Goal: Task Accomplishment & Management: Use online tool/utility

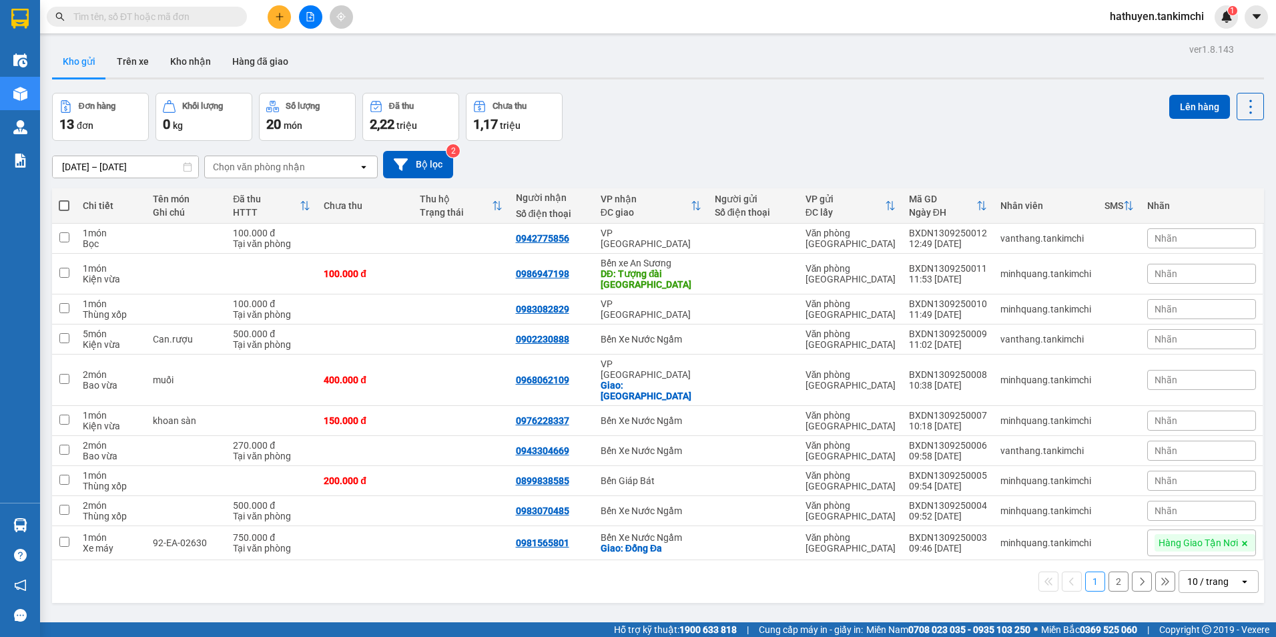
click at [178, 19] on input "text" at bounding box center [152, 16] width 158 height 15
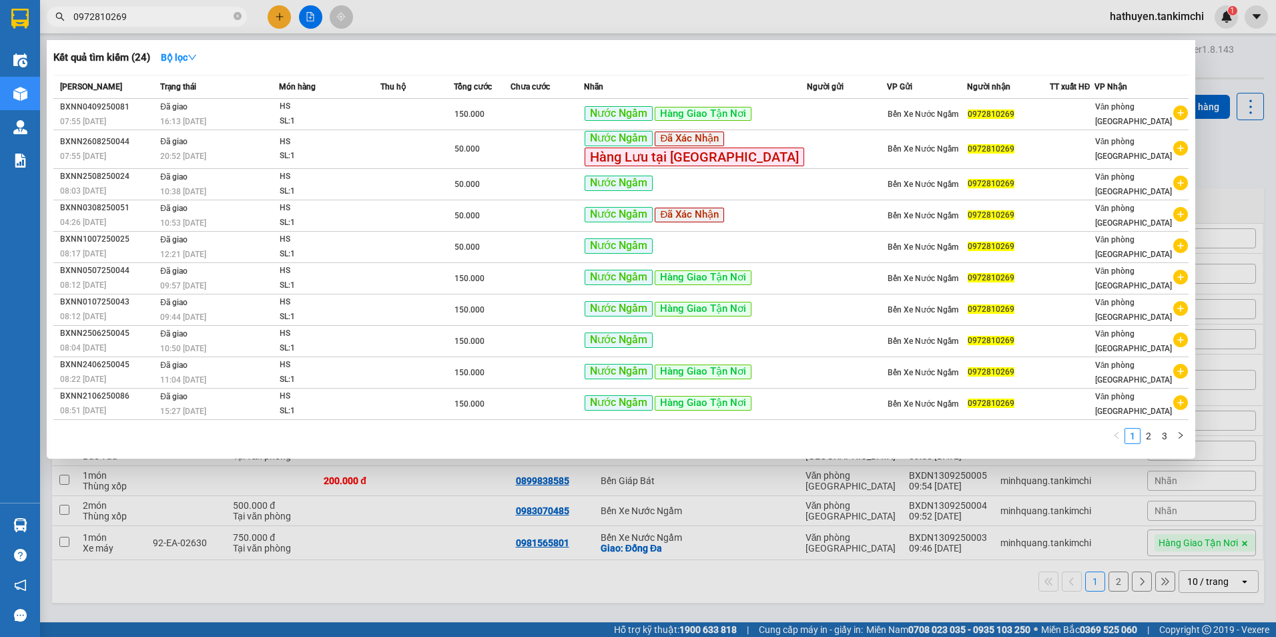
type input "0972810269"
click at [1231, 156] on div at bounding box center [638, 318] width 1276 height 637
click at [166, 14] on input "0972810269" at bounding box center [152, 16] width 158 height 15
click at [231, 18] on span "0972810269" at bounding box center [147, 17] width 200 height 20
click at [236, 22] on span at bounding box center [238, 17] width 8 height 13
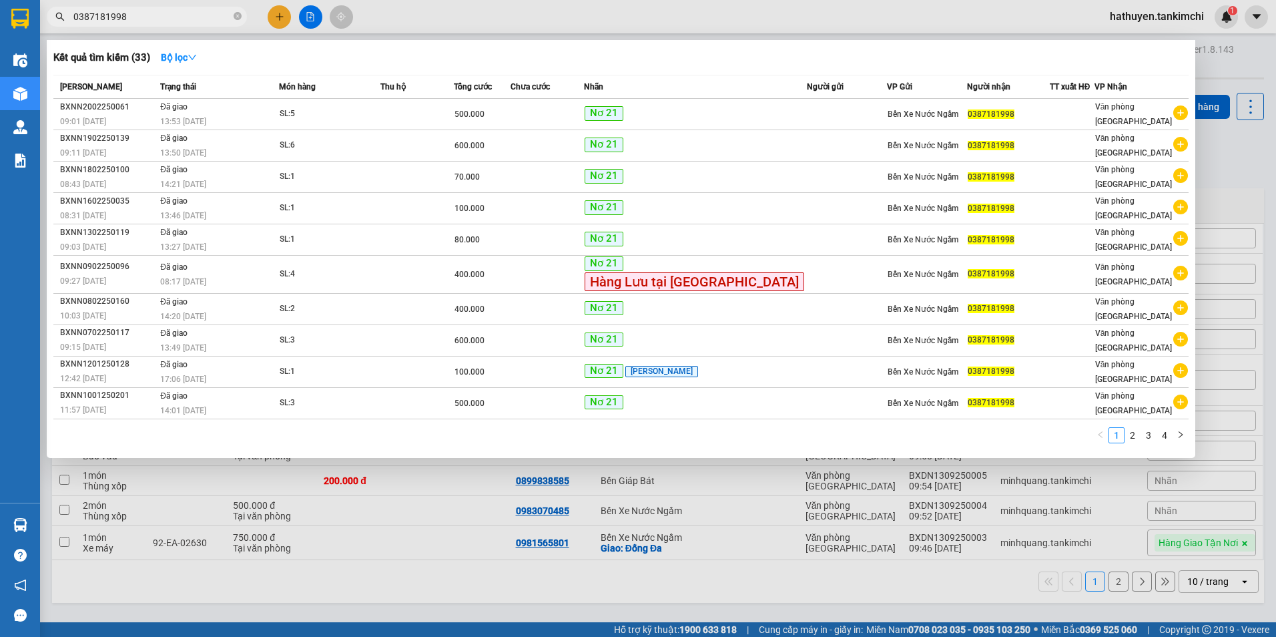
click at [93, 15] on input "0387181998" at bounding box center [152, 16] width 158 height 15
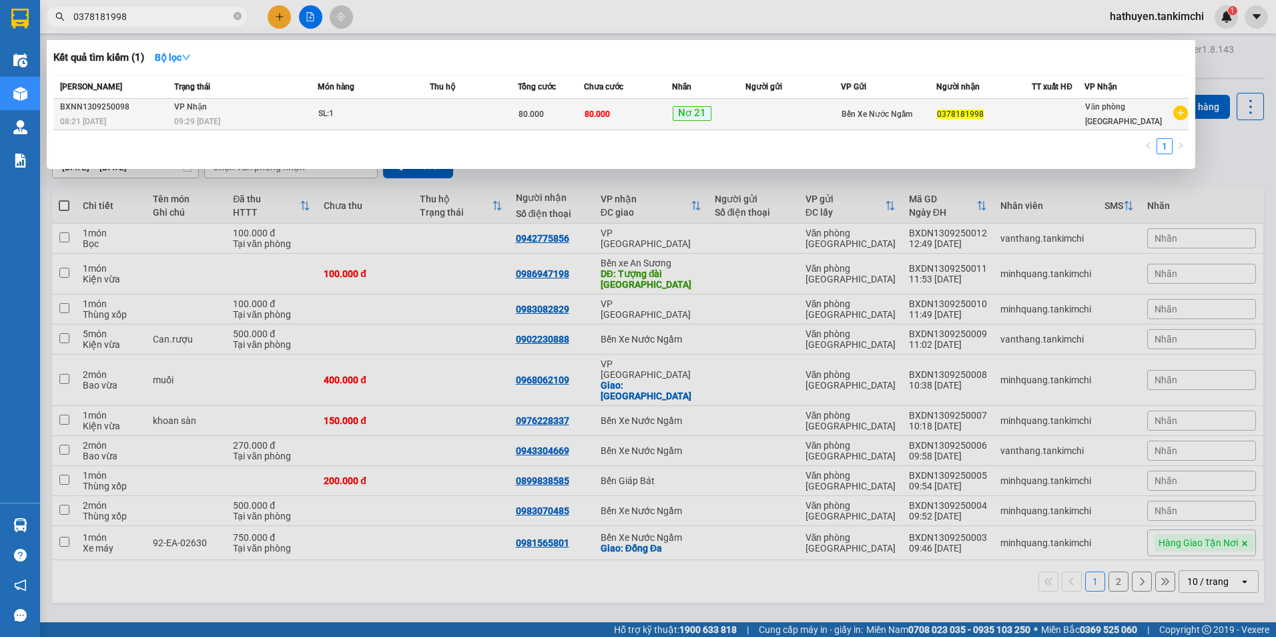
type input "0378181998"
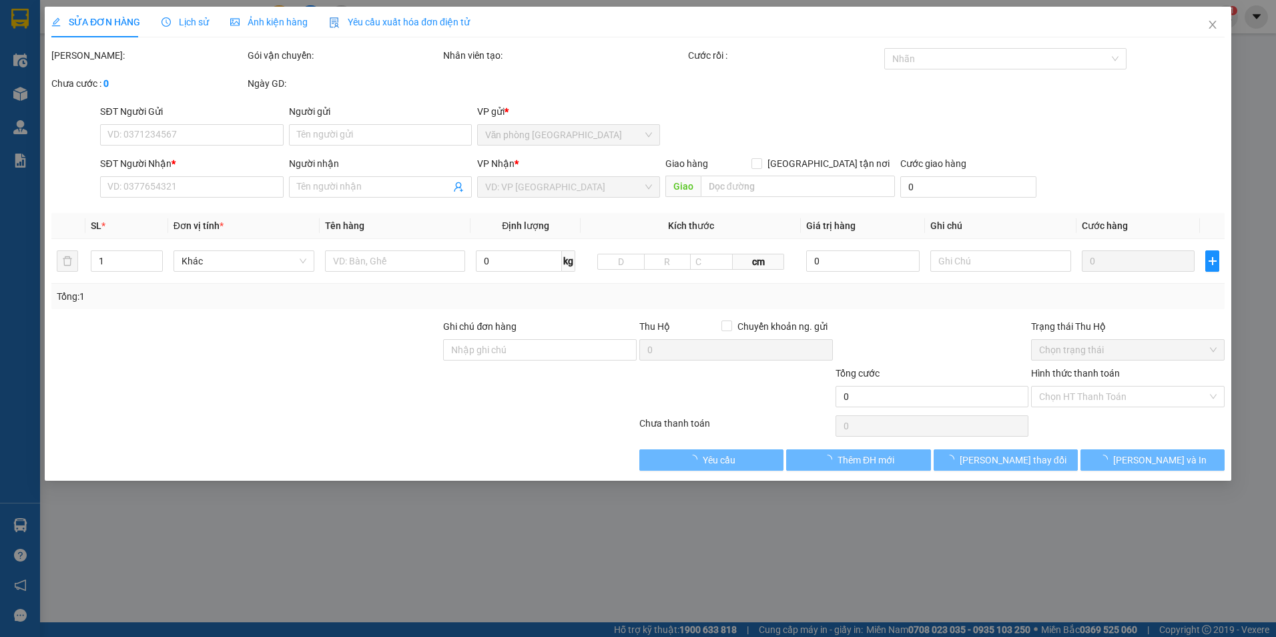
type input "0378181998"
type input "80.000"
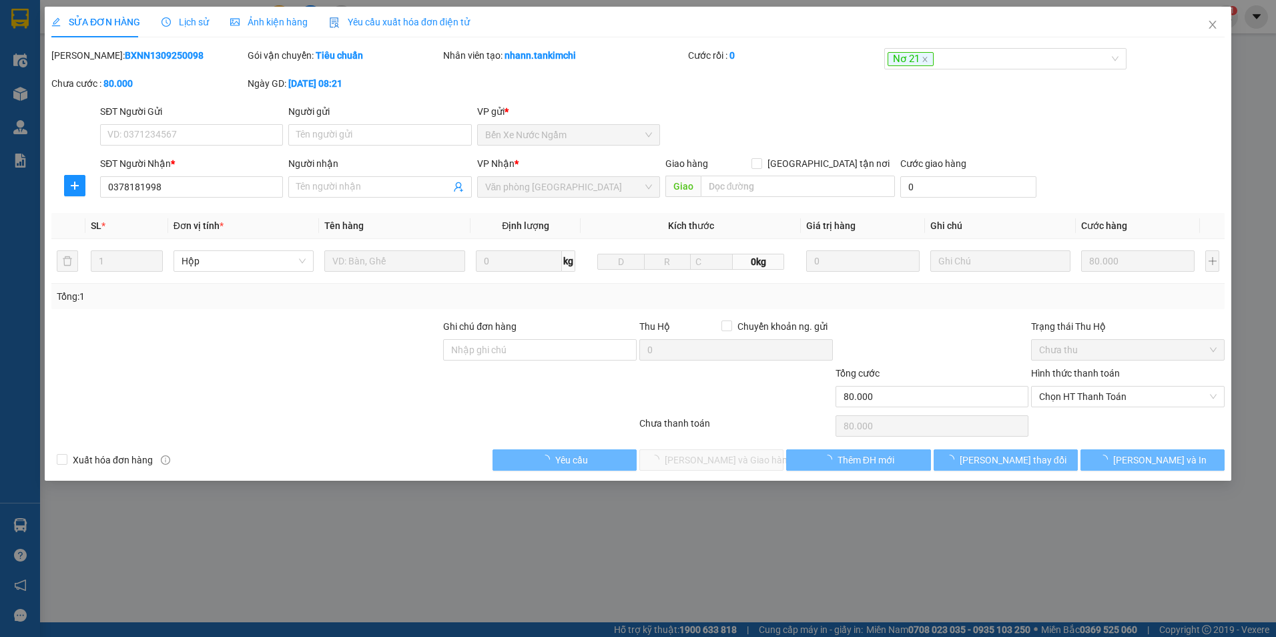
click at [204, 24] on span "Lịch sử" at bounding box center [185, 22] width 47 height 11
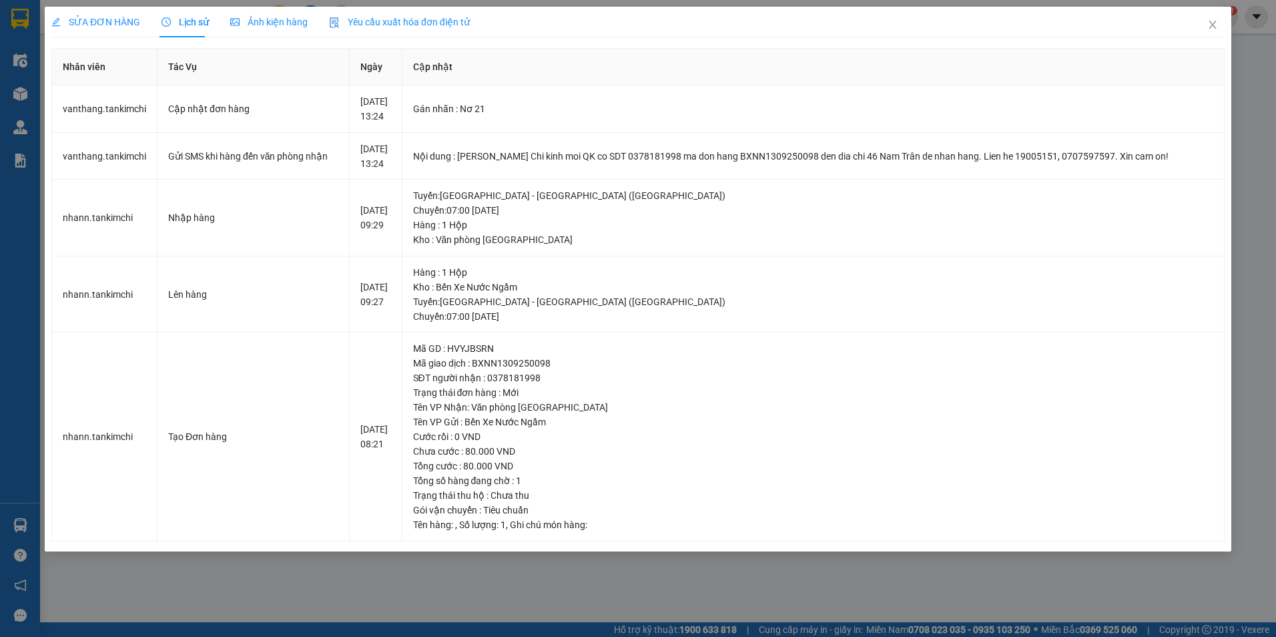
click at [1270, 195] on div "SỬA ĐƠN HÀNG Lịch sử Ảnh kiện hàng Yêu cầu xuất hóa đơn điện tử Total Paid Fee …" at bounding box center [638, 318] width 1276 height 637
click at [1215, 25] on icon "close" at bounding box center [1212, 24] width 11 height 11
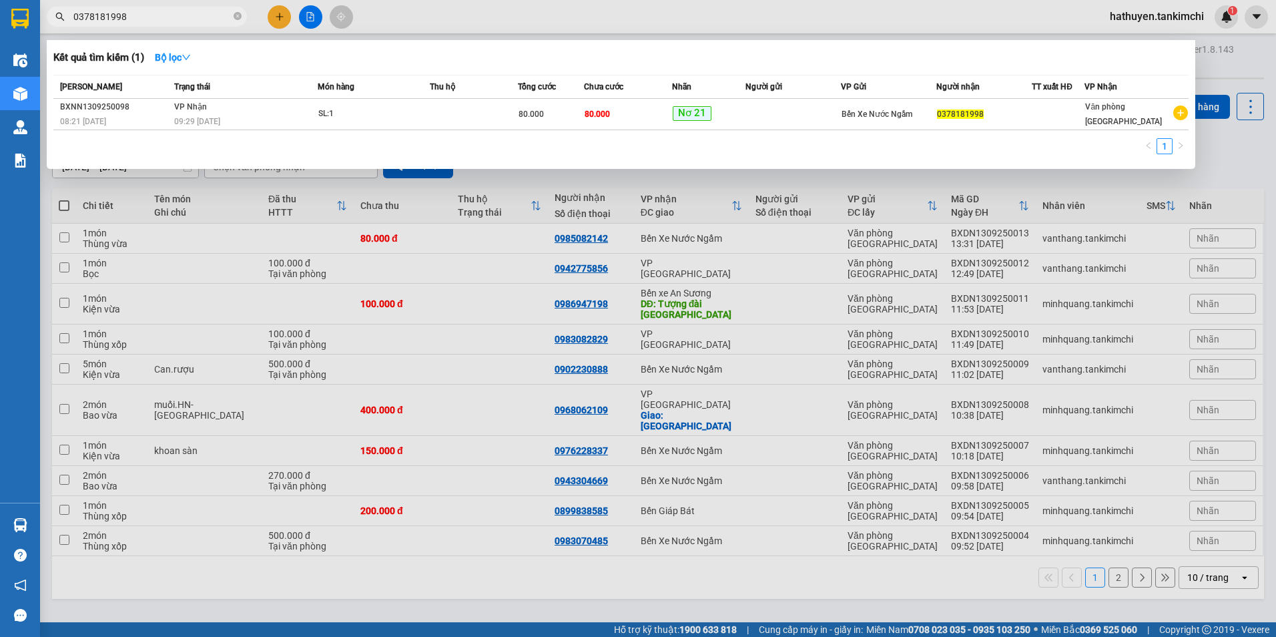
click at [168, 18] on input "0378181998" at bounding box center [152, 16] width 158 height 15
type input "0"
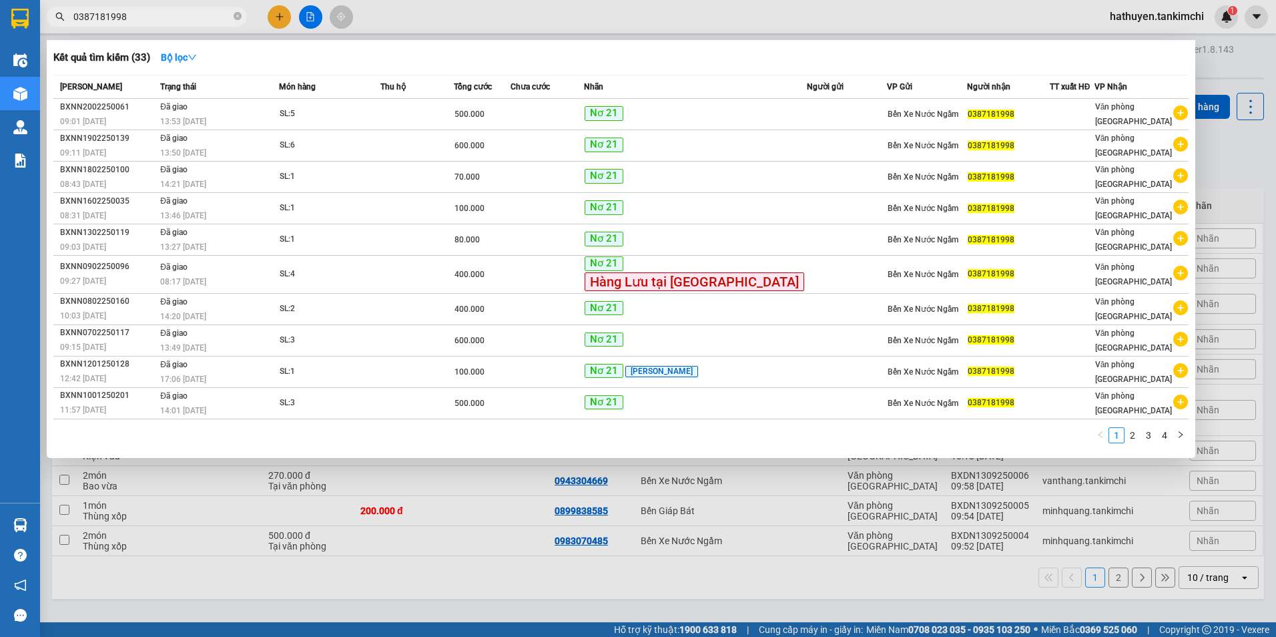
type input "0387181998"
